Goal: Information Seeking & Learning: Learn about a topic

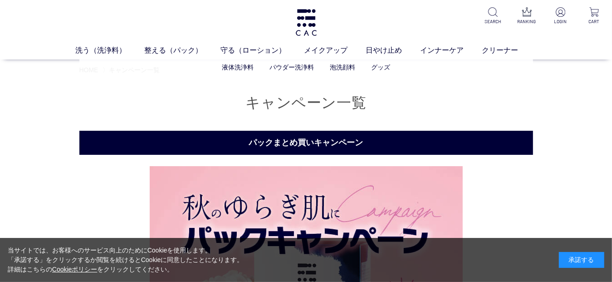
click at [124, 69] on ul "液体洗浄料 パウダー洗浄料 泡洗顔料 グッズ" at bounding box center [306, 67] width 454 height 22
click at [84, 70] on span "HOME" at bounding box center [88, 69] width 19 height 7
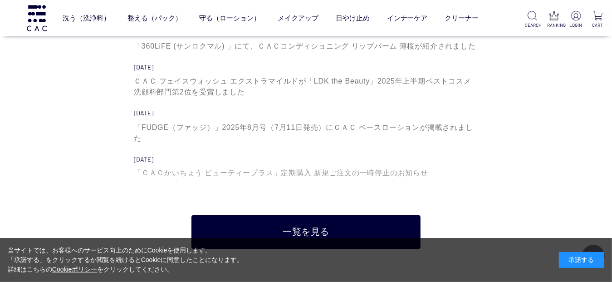
scroll to position [3071, 0]
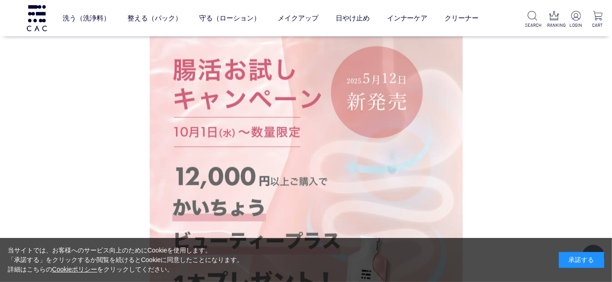
scroll to position [2859, 0]
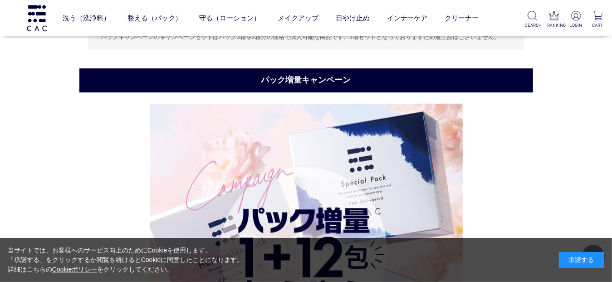
scroll to position [1059, 0]
